Goal: Information Seeking & Learning: Learn about a topic

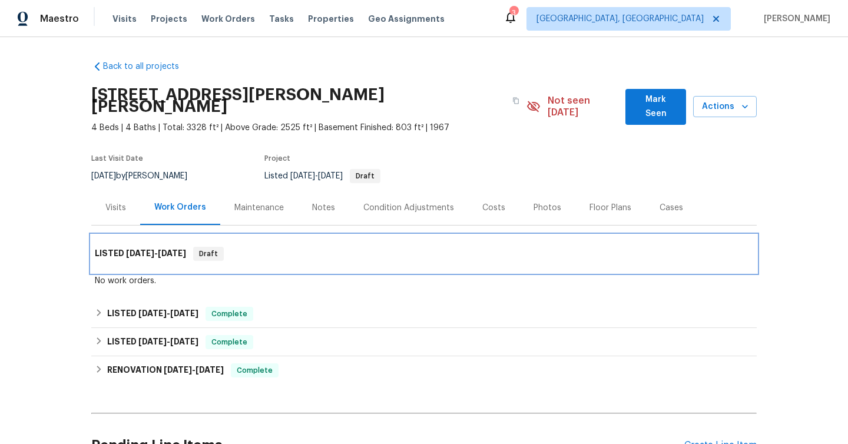
click at [175, 249] on span "[DATE]" at bounding box center [172, 253] width 28 height 8
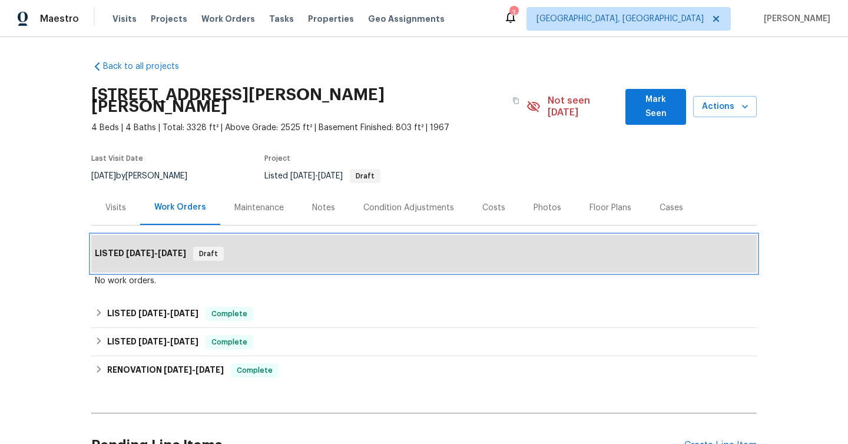
scroll to position [54, 0]
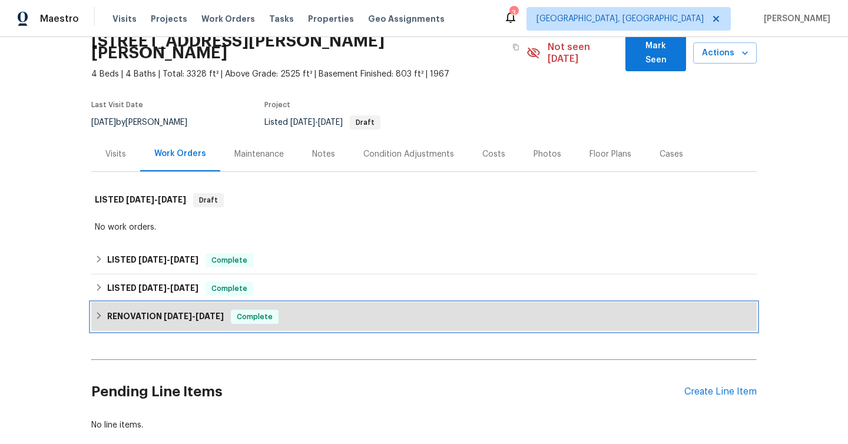
click at [201, 303] on div "RENOVATION [DATE] - [DATE] Complete" at bounding box center [424, 317] width 666 height 28
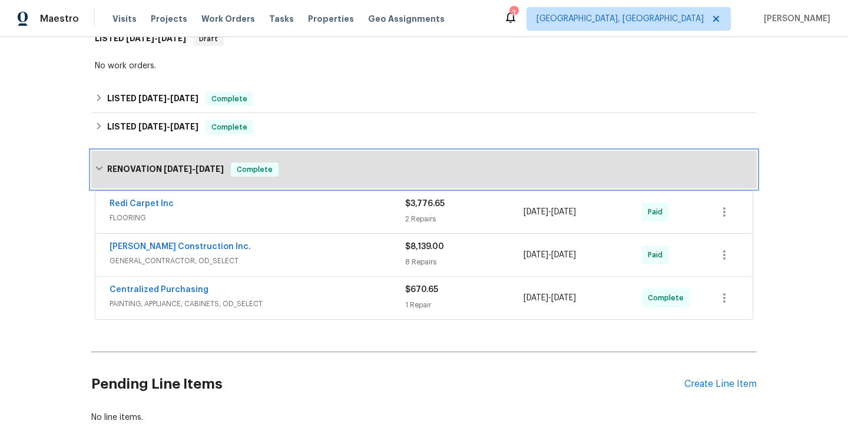
scroll to position [230, 0]
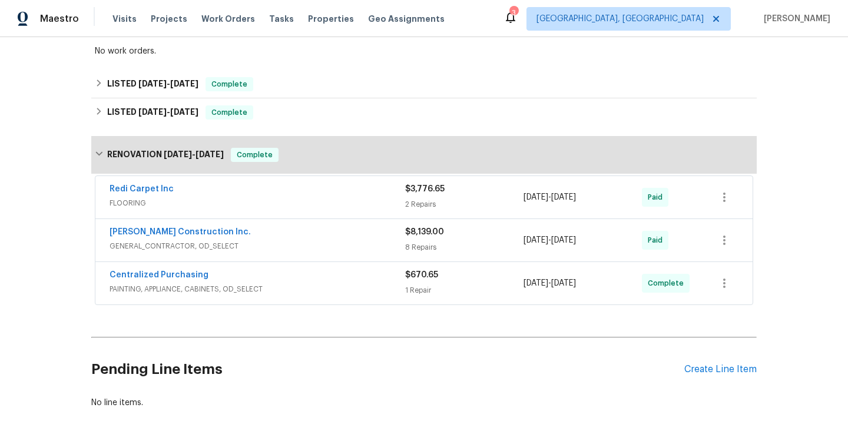
click at [300, 270] on div "Centralized Purchasing" at bounding box center [258, 276] width 296 height 14
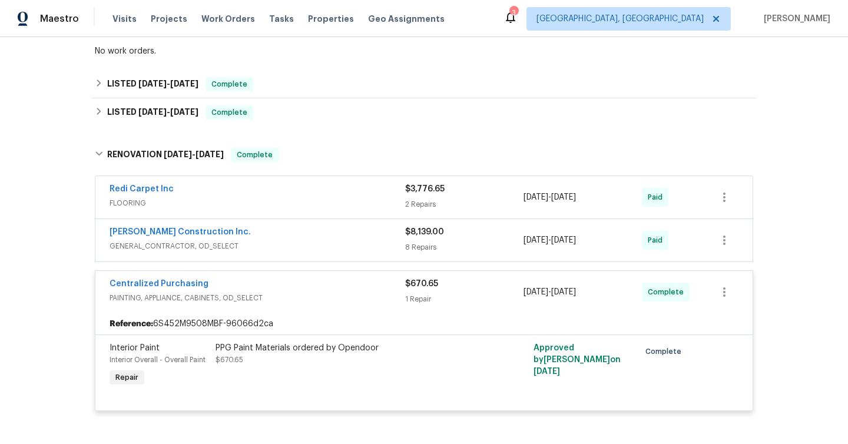
click at [305, 240] on span "GENERAL_CONTRACTOR, OD_SELECT" at bounding box center [258, 246] width 296 height 12
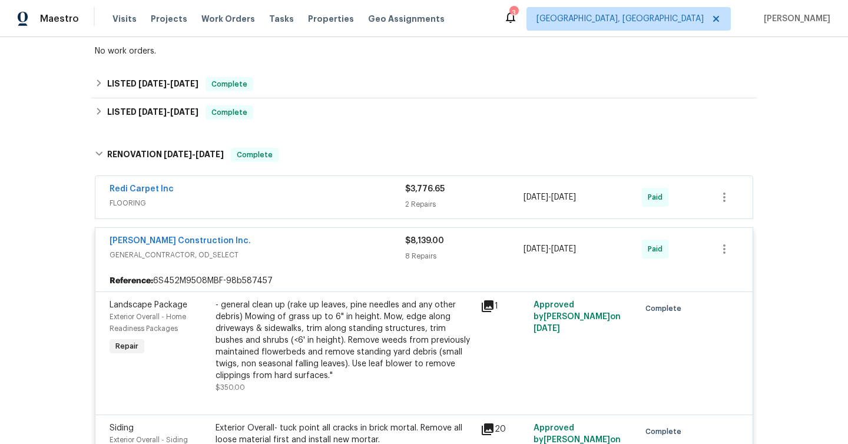
click at [290, 197] on span "FLOORING" at bounding box center [258, 203] width 296 height 12
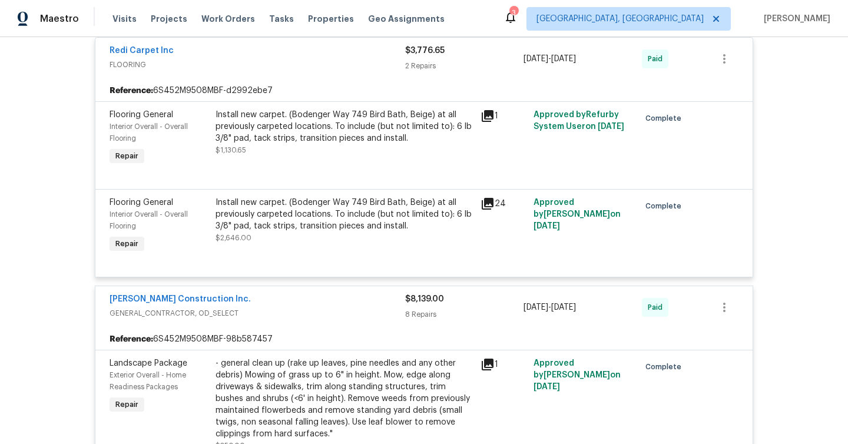
scroll to position [250, 0]
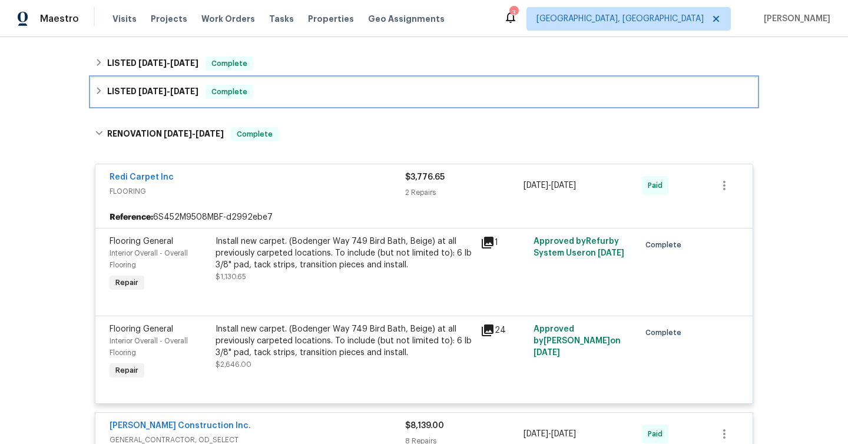
click at [235, 86] on span "Complete" at bounding box center [229, 92] width 45 height 12
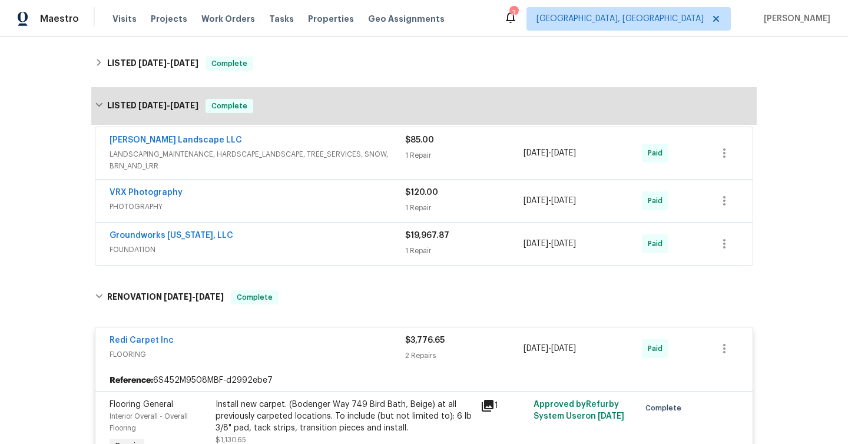
click at [353, 244] on div "Groundworks [US_STATE], LLC FOUNDATION" at bounding box center [258, 244] width 296 height 28
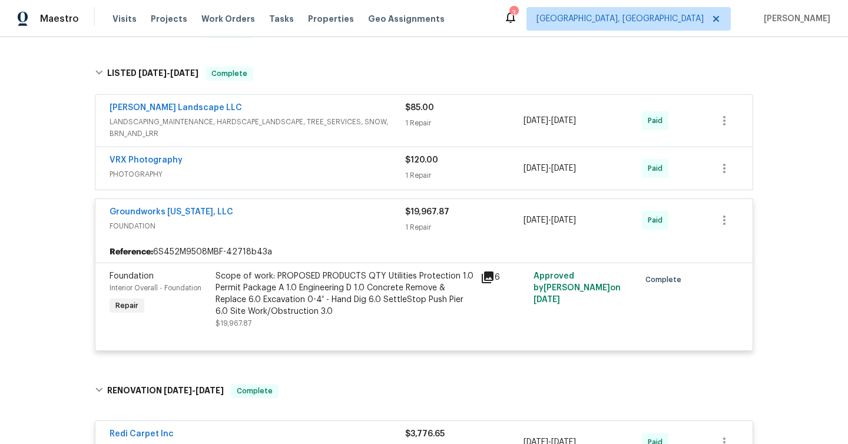
scroll to position [289, 0]
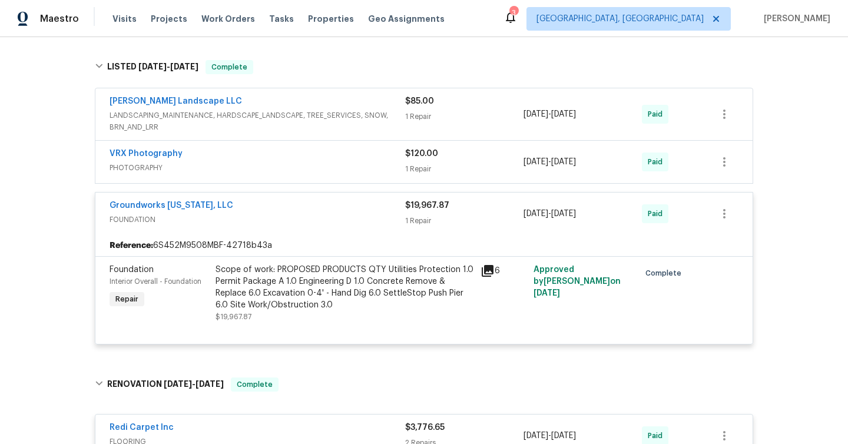
click at [490, 260] on div "6" at bounding box center [503, 293] width 53 height 66
click at [491, 265] on icon at bounding box center [488, 271] width 12 height 12
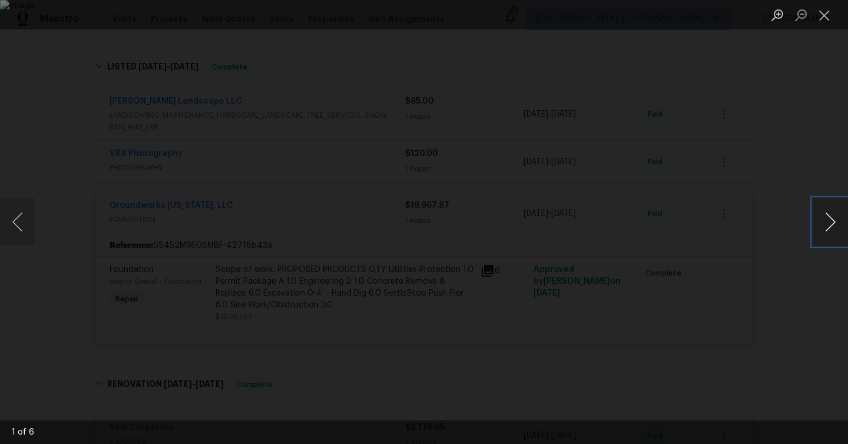
click at [829, 223] on button "Next image" at bounding box center [830, 222] width 35 height 47
click at [828, 223] on button "Next image" at bounding box center [830, 222] width 35 height 47
click at [696, 250] on div "Lightbox" at bounding box center [424, 222] width 848 height 444
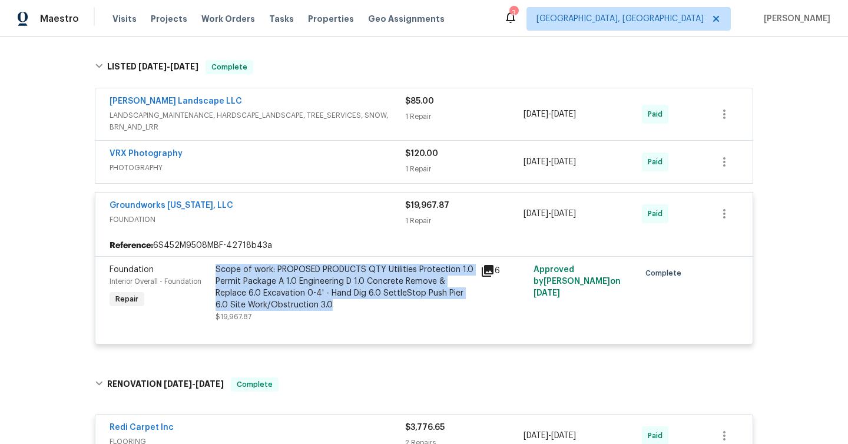
drag, startPoint x: 344, startPoint y: 297, endPoint x: 216, endPoint y: 260, distance: 133.5
click at [216, 264] on div "Scope of work: PROPOSED PRODUCTS QTY Utilities Protection 1.0 Permit Package A …" at bounding box center [345, 287] width 258 height 47
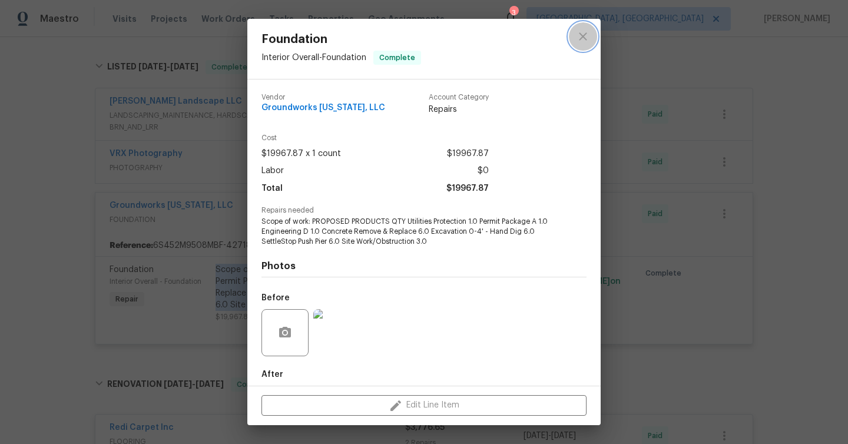
click at [587, 32] on icon "close" at bounding box center [583, 36] width 8 height 8
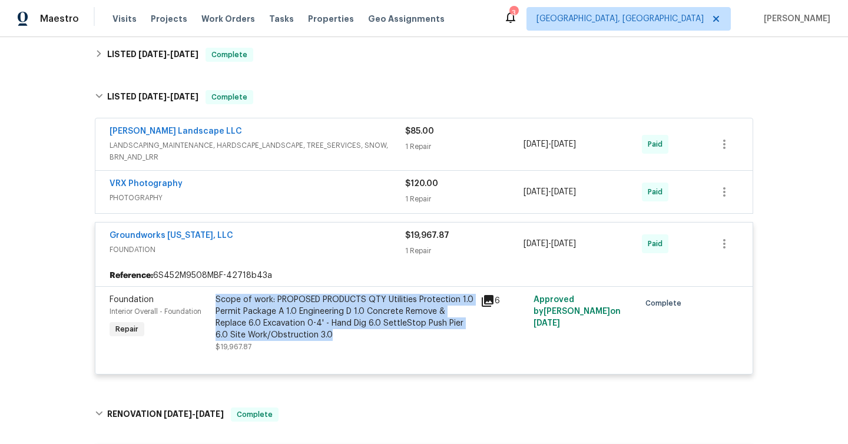
scroll to position [258, 0]
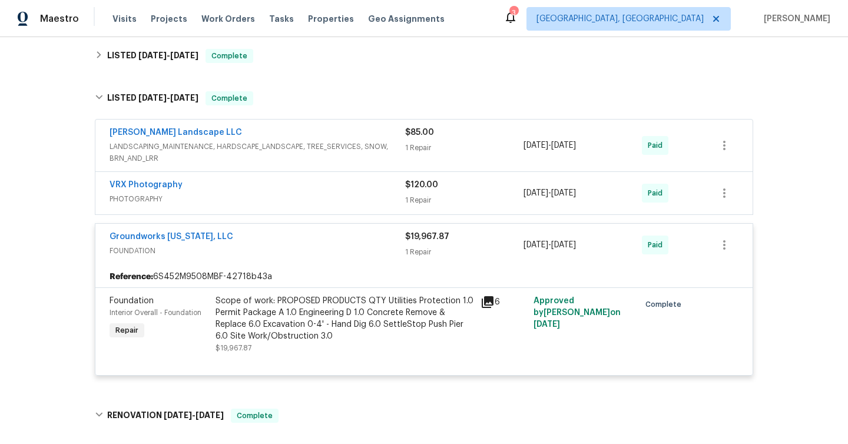
click at [347, 179] on div "VRX Photography" at bounding box center [258, 186] width 296 height 14
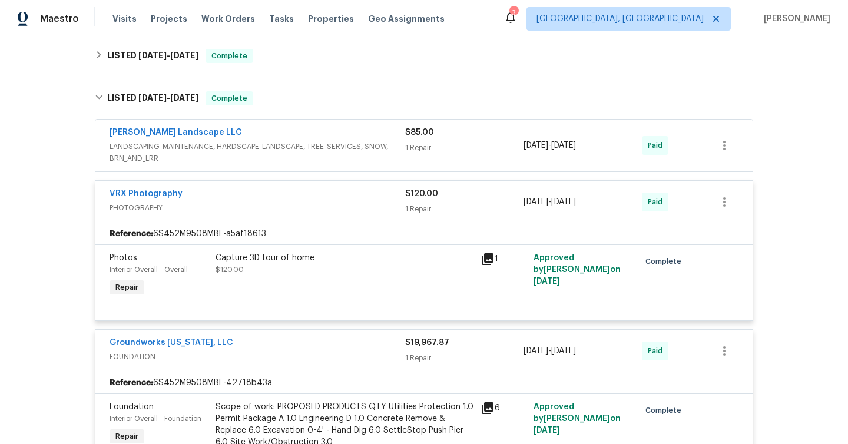
click at [331, 141] on span "LANDSCAPING_MAINTENANCE, HARDSCAPE_LANDSCAPE, TREE_SERVICES, SNOW, BRN_AND_LRR" at bounding box center [258, 153] width 296 height 24
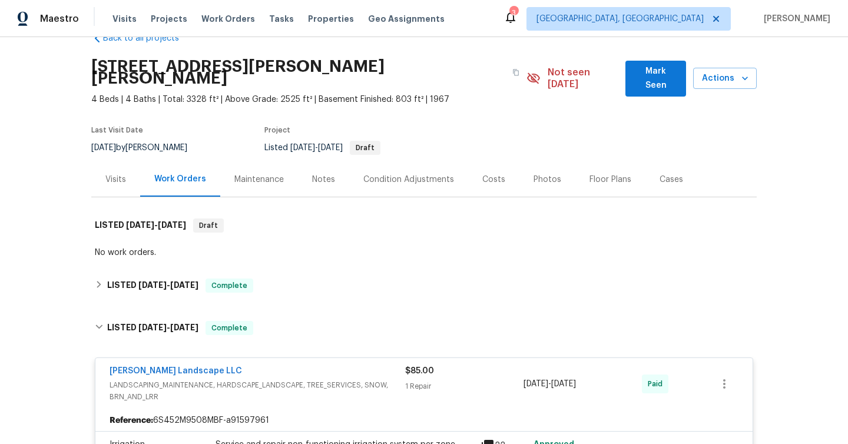
scroll to position [0, 0]
